Goal: Task Accomplishment & Management: Manage account settings

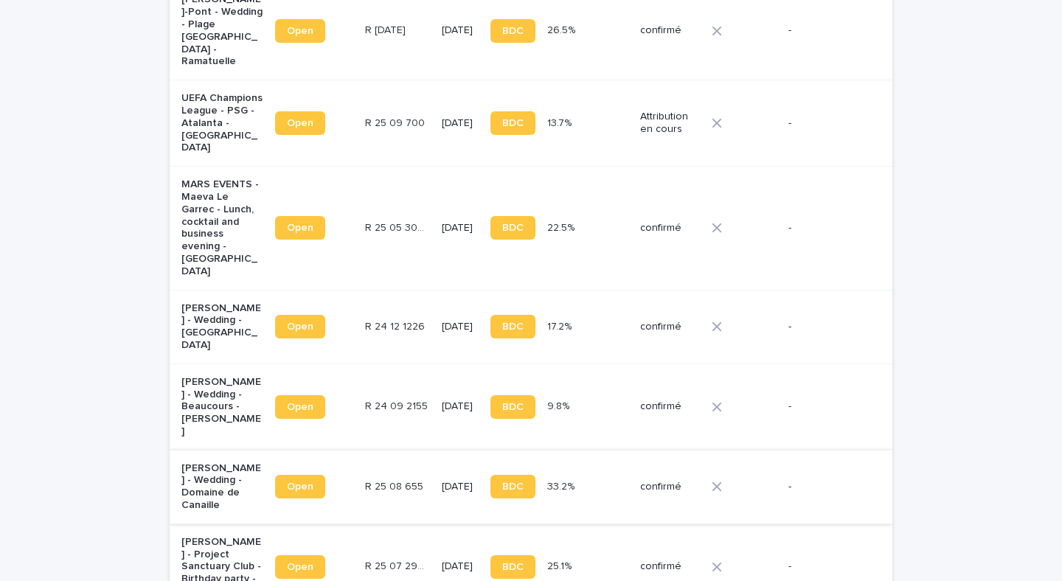
scroll to position [1318, 0]
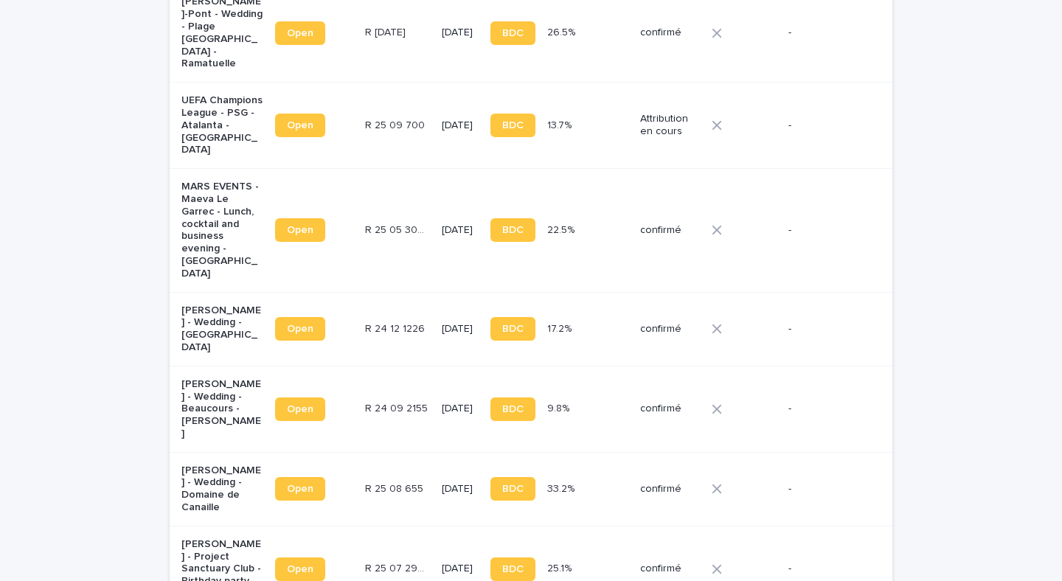
click at [394, 169] on td "R 25 05 3098 R 25 05 3098" at bounding box center [397, 230] width 77 height 123
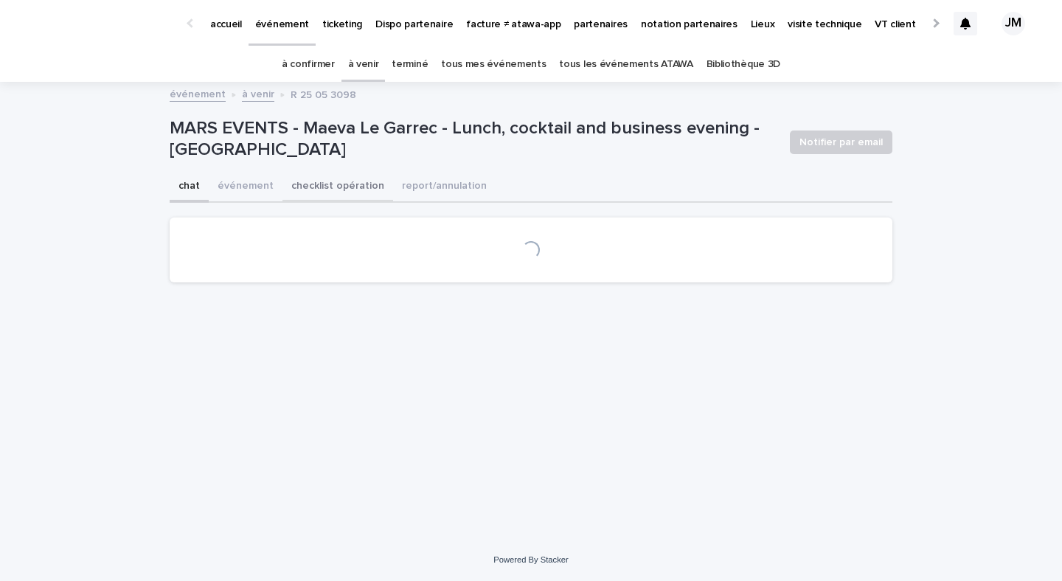
click at [322, 178] on button "checklist opération" at bounding box center [337, 187] width 111 height 31
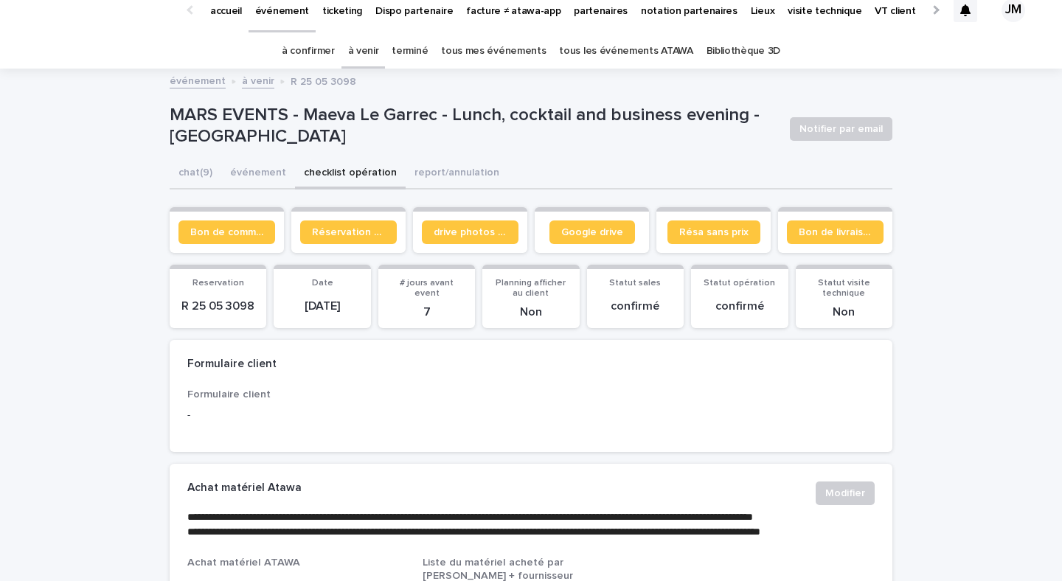
scroll to position [17, 0]
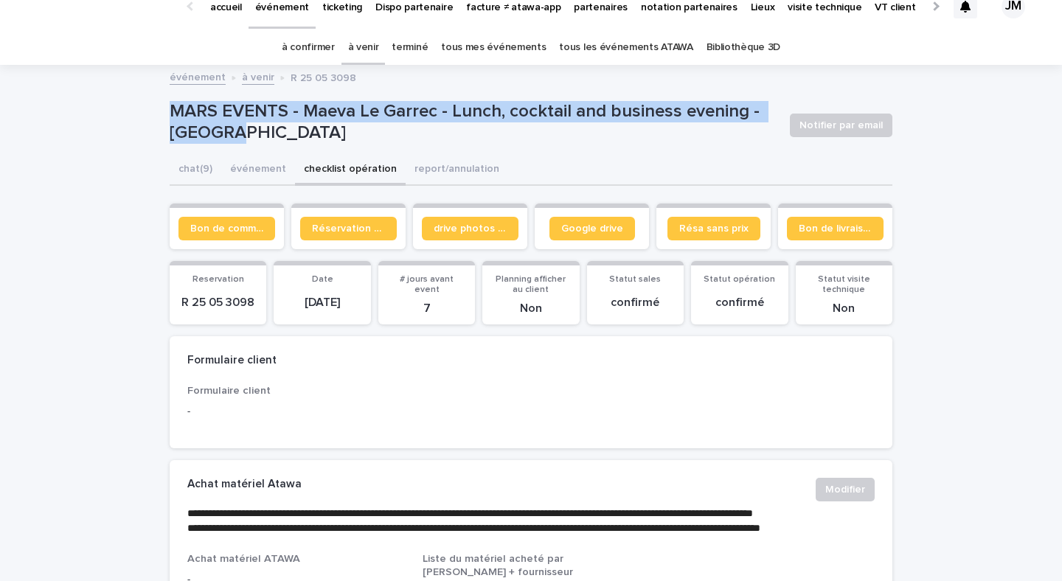
drag, startPoint x: 285, startPoint y: 144, endPoint x: 136, endPoint y: 108, distance: 153.1
copy p "MARS EVENTS - Maeva Le Garrec - Lunch, cocktail and business evening - [GEOGRAP…"
click at [361, 43] on link "à venir" at bounding box center [363, 47] width 31 height 35
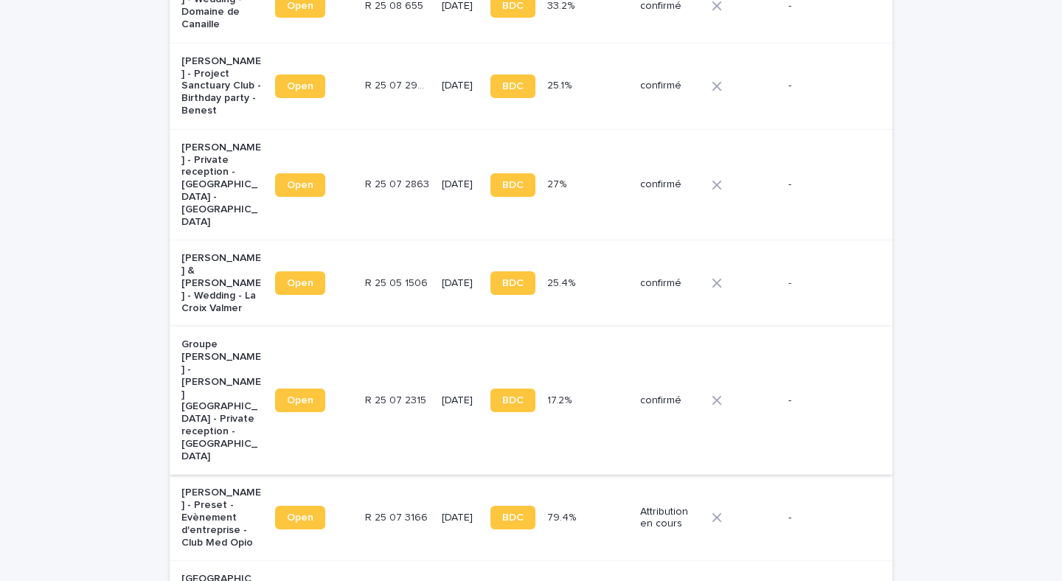
scroll to position [1754, 0]
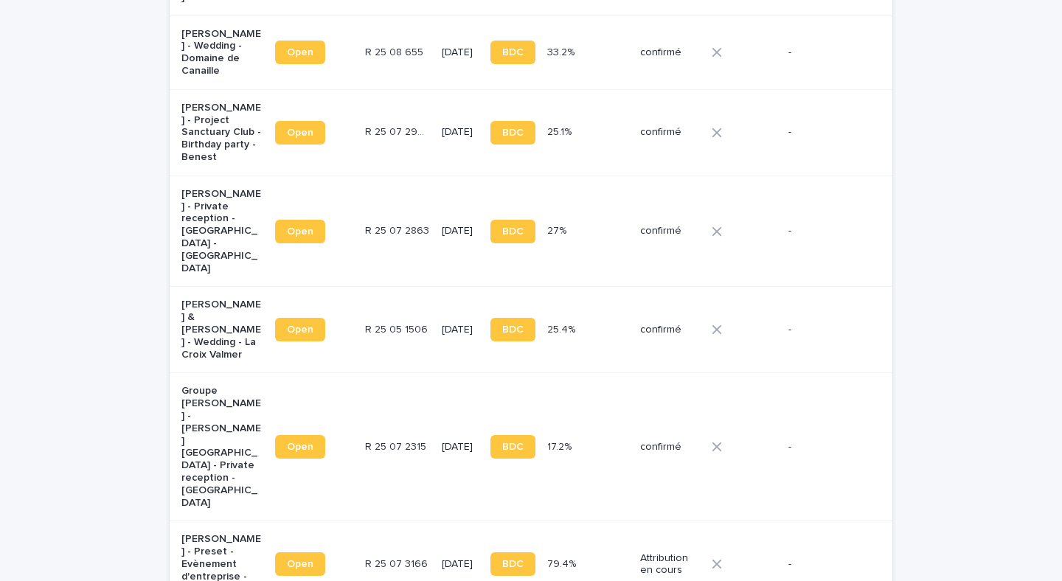
click at [212, 188] on p "[PERSON_NAME] - Private reception - [GEOGRAPHIC_DATA] - [GEOGRAPHIC_DATA]" at bounding box center [222, 231] width 82 height 87
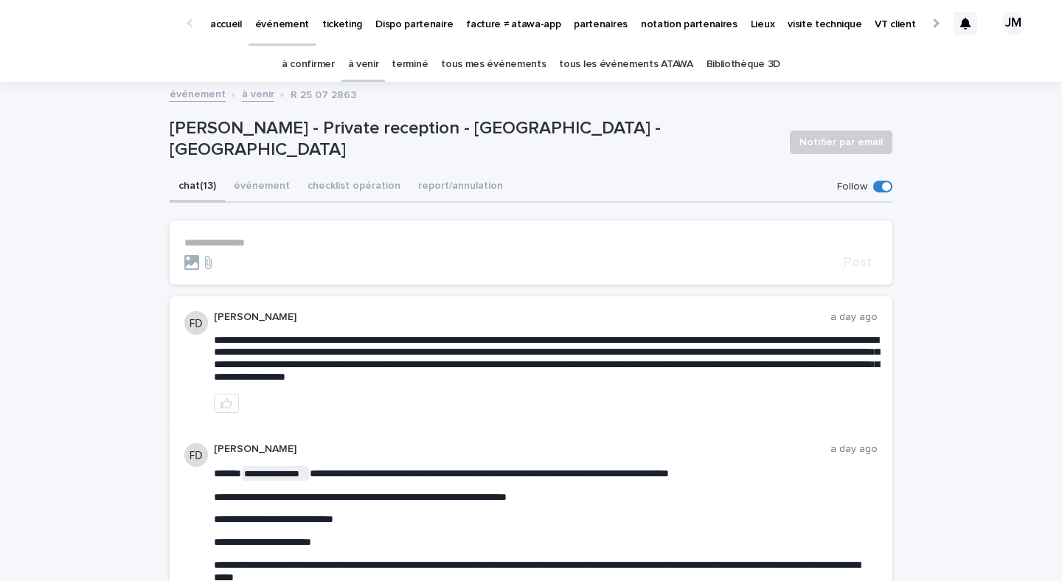
click at [321, 142] on p "[PERSON_NAME] - Private reception - [GEOGRAPHIC_DATA] - [GEOGRAPHIC_DATA]" at bounding box center [474, 139] width 608 height 43
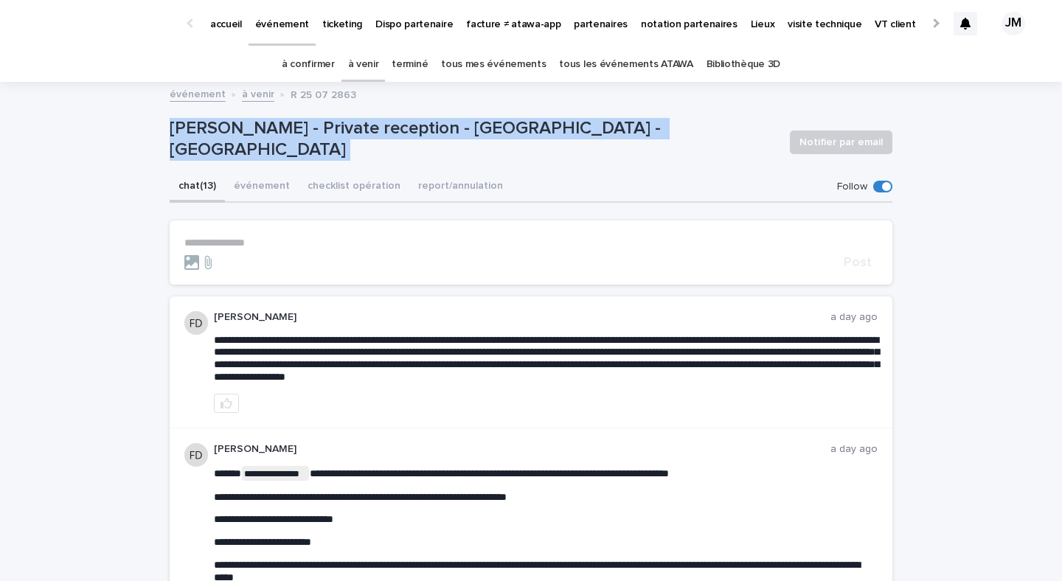
click at [321, 142] on p "[PERSON_NAME] - Private reception - [GEOGRAPHIC_DATA] - [GEOGRAPHIC_DATA]" at bounding box center [474, 139] width 608 height 43
copy div "[PERSON_NAME] - Private reception - [GEOGRAPHIC_DATA] - [GEOGRAPHIC_DATA] Notif…"
click at [268, 194] on button "événement" at bounding box center [262, 187] width 74 height 31
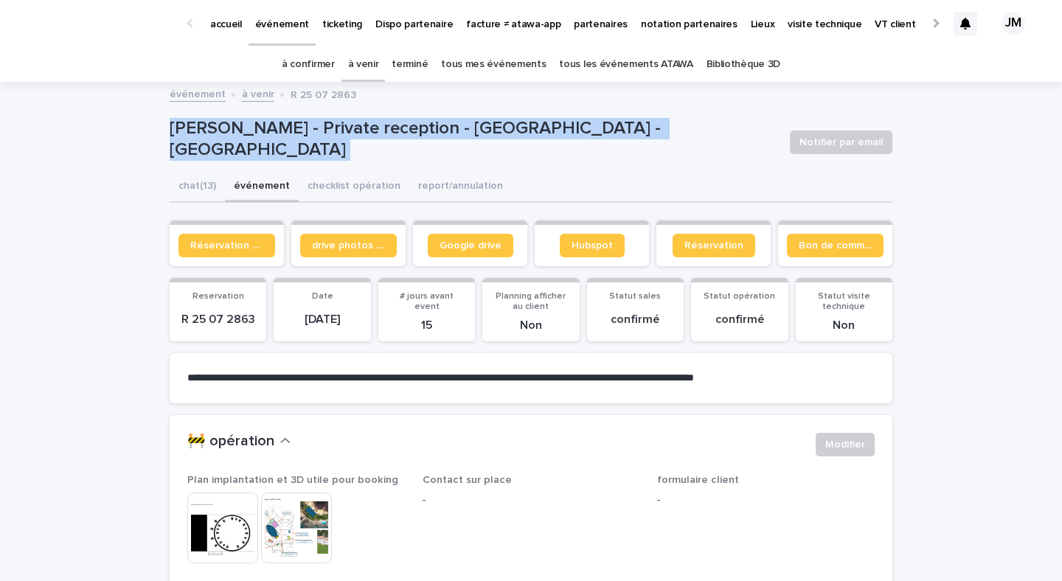
click at [378, 63] on link "à venir" at bounding box center [363, 64] width 31 height 35
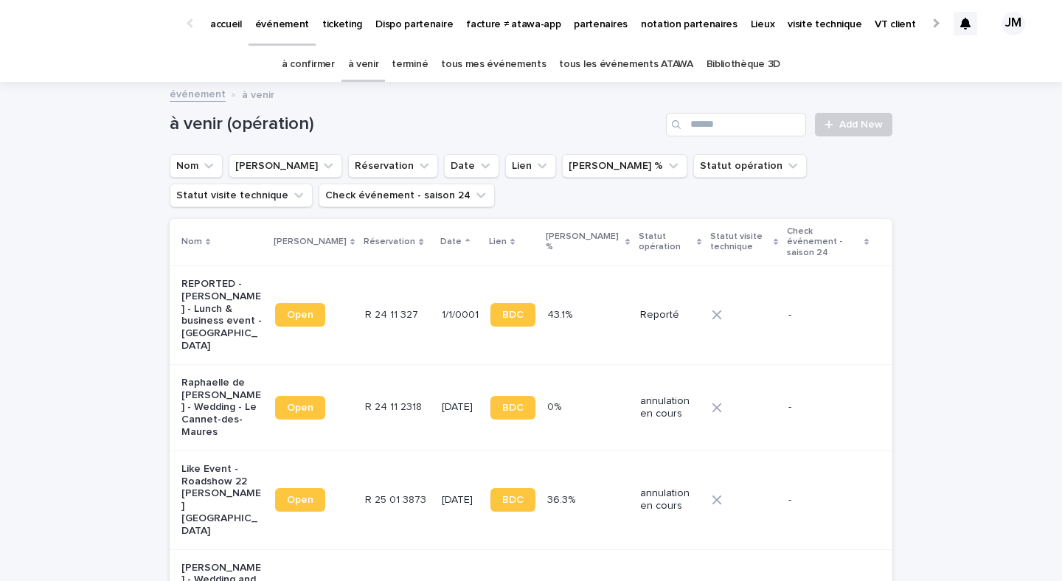
click at [782, 137] on div "à venir (opération) Add New" at bounding box center [531, 118] width 723 height 71
click at [780, 132] on input "Search" at bounding box center [736, 125] width 140 height 24
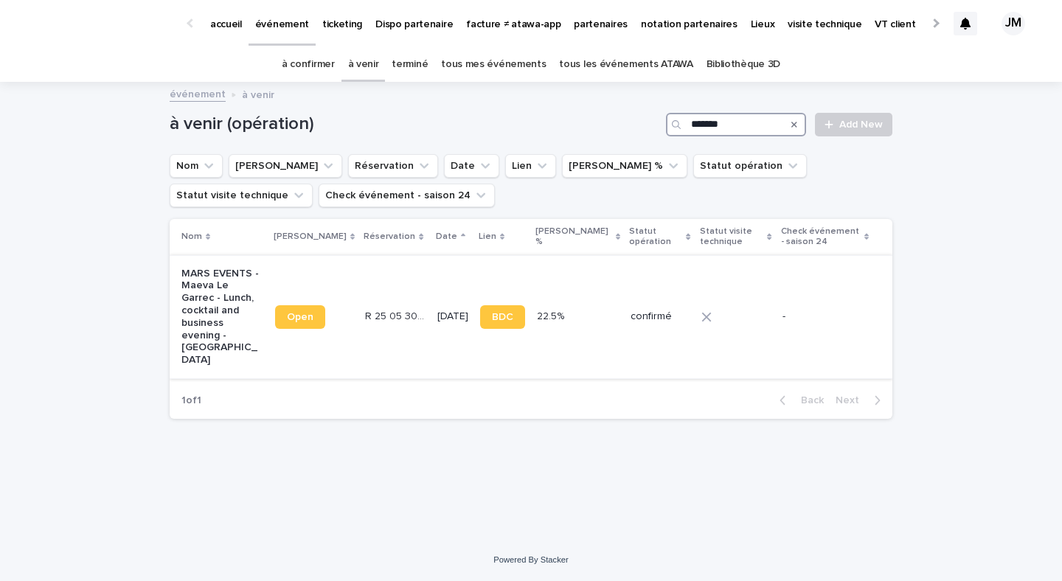
type input "*******"
click at [508, 346] on td "BDC" at bounding box center [502, 316] width 57 height 123
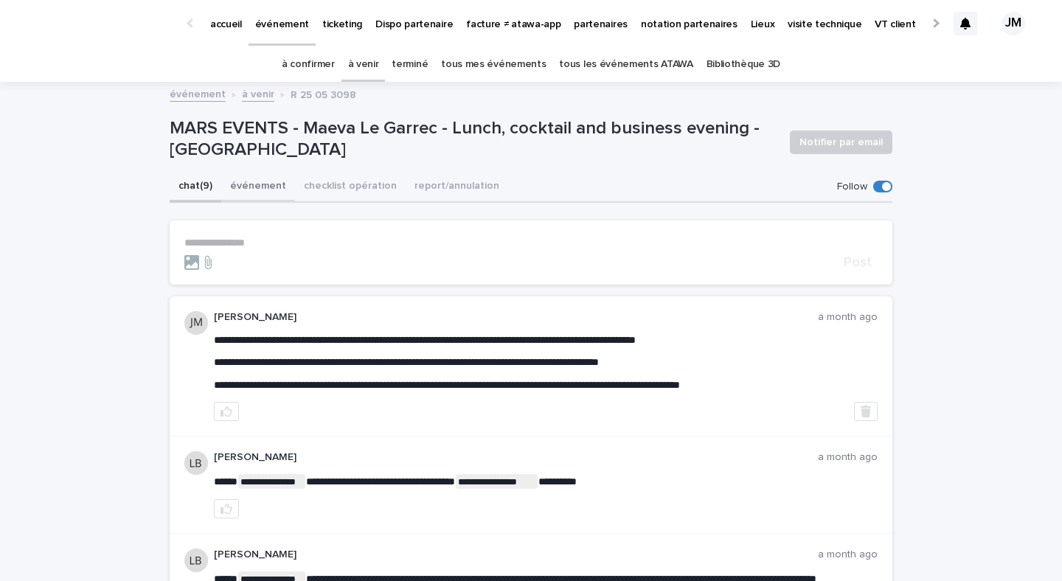
click at [246, 188] on button "événement" at bounding box center [258, 187] width 74 height 31
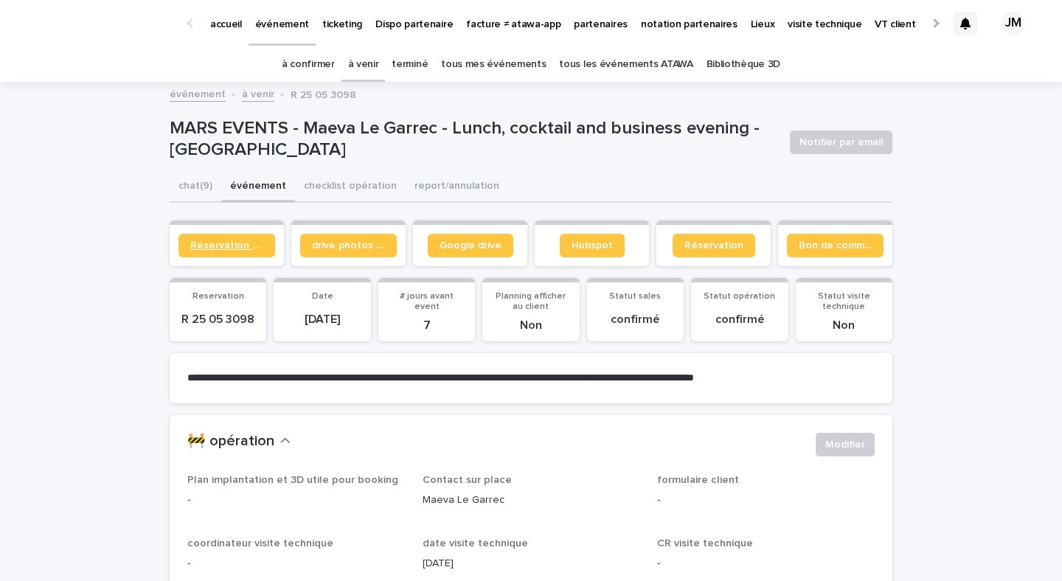
click at [217, 253] on link "Réservation client" at bounding box center [226, 246] width 97 height 24
click at [327, 173] on button "checklist opération" at bounding box center [350, 187] width 111 height 31
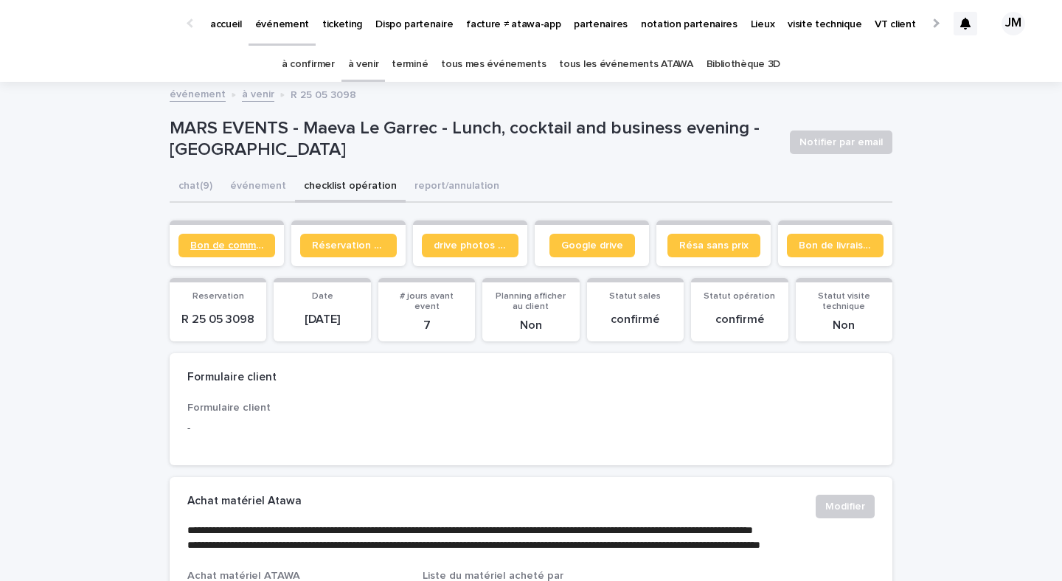
click at [251, 240] on span "Bon de commande" at bounding box center [226, 245] width 73 height 10
click at [828, 245] on span "Bon de livraison" at bounding box center [834, 245] width 73 height 10
click at [379, 58] on link "à venir" at bounding box center [363, 64] width 31 height 35
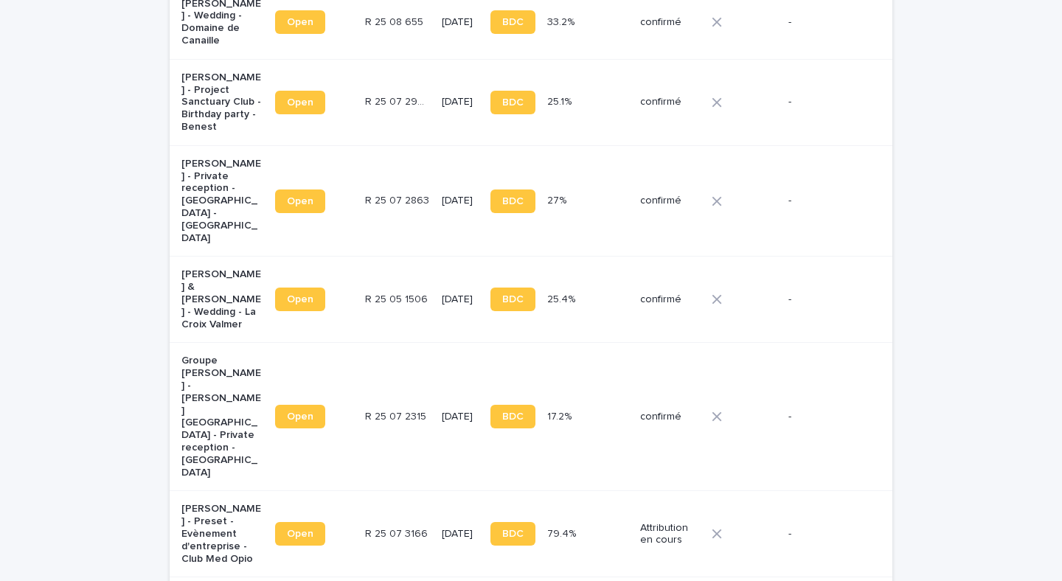
scroll to position [1747, 0]
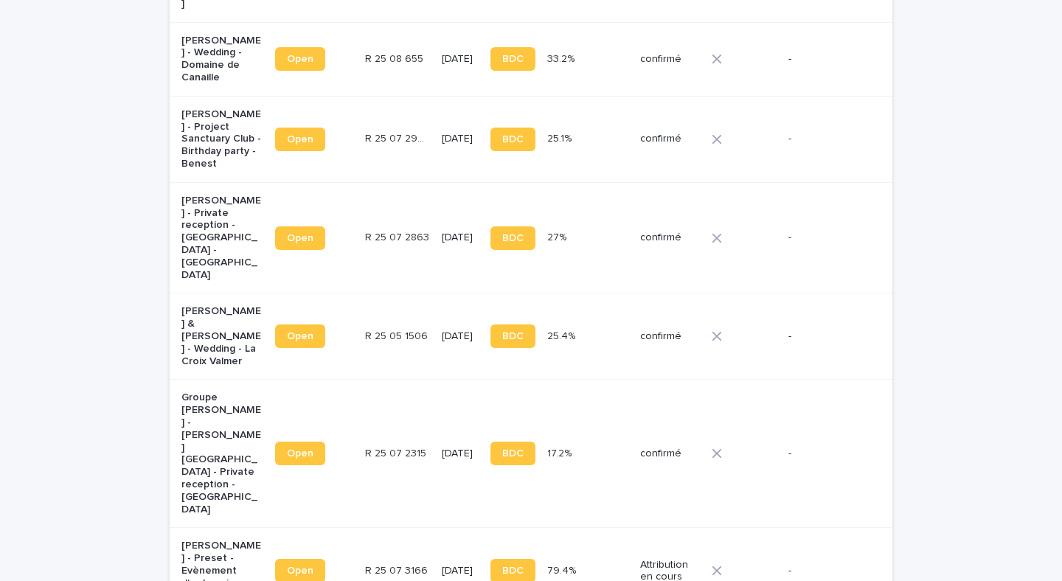
click at [728, 227] on div at bounding box center [743, 238] width 65 height 22
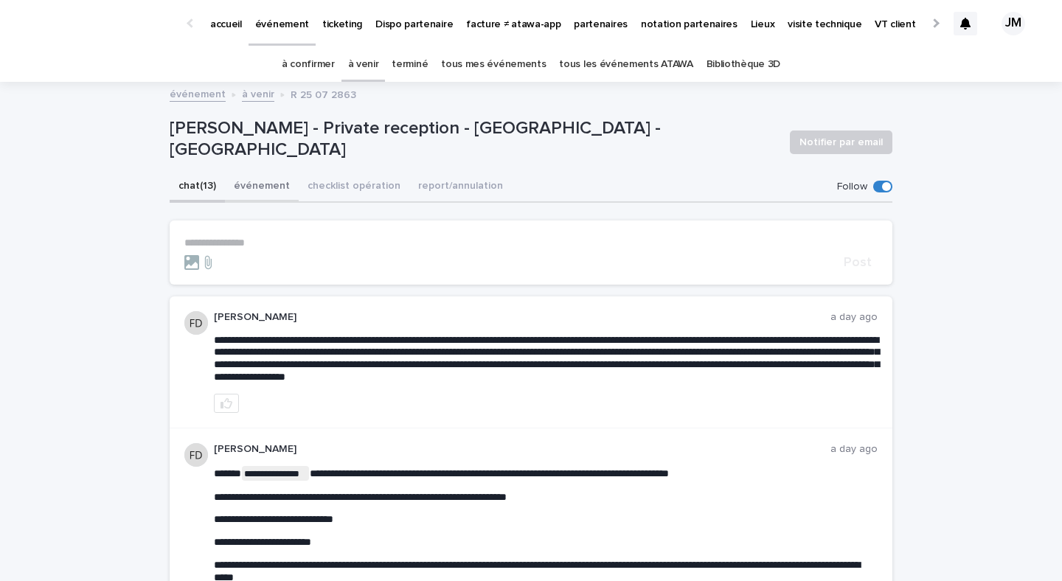
click at [293, 189] on button "événement" at bounding box center [262, 187] width 74 height 31
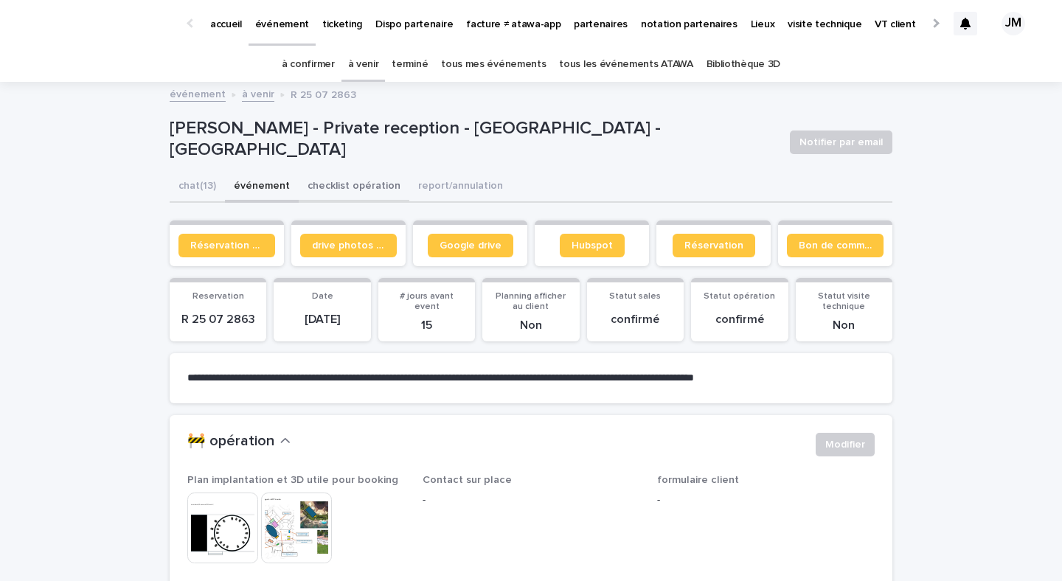
click at [317, 189] on button "checklist opération" at bounding box center [354, 187] width 111 height 31
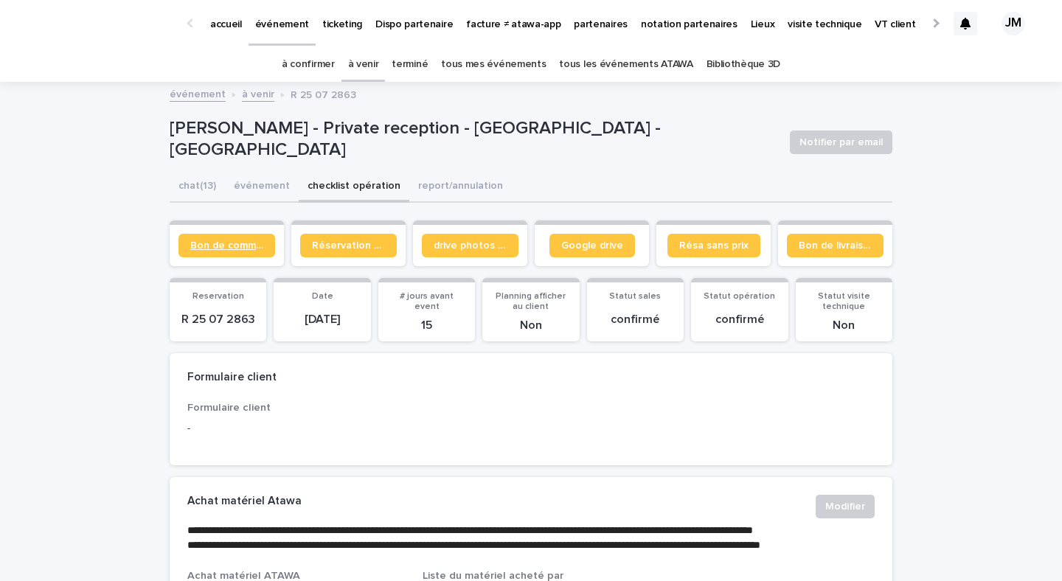
click at [246, 243] on span "Bon de commande" at bounding box center [226, 245] width 73 height 10
